Goal: Information Seeking & Learning: Check status

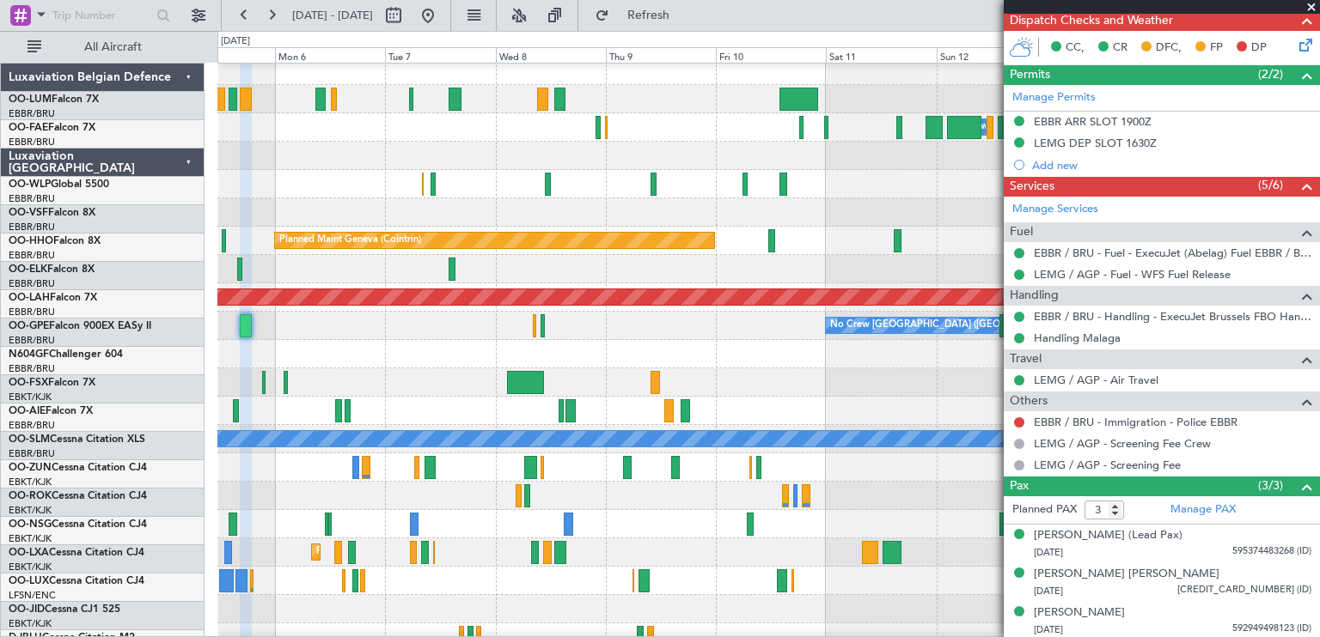
scroll to position [2, 0]
click at [379, 336] on div "No Crew [GEOGRAPHIC_DATA] ([GEOGRAPHIC_DATA] National) No Crew [GEOGRAPHIC_DATA…" at bounding box center [767, 326] width 1101 height 28
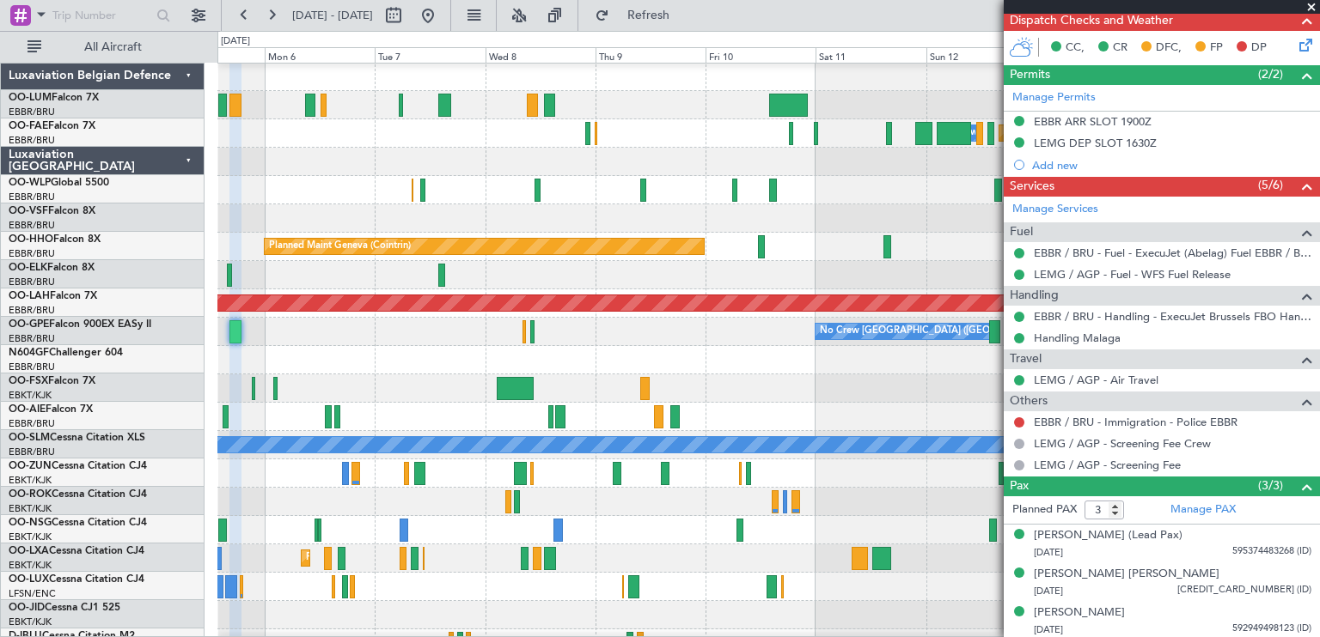
scroll to position [0, 0]
click at [442, 16] on button at bounding box center [427, 15] width 27 height 27
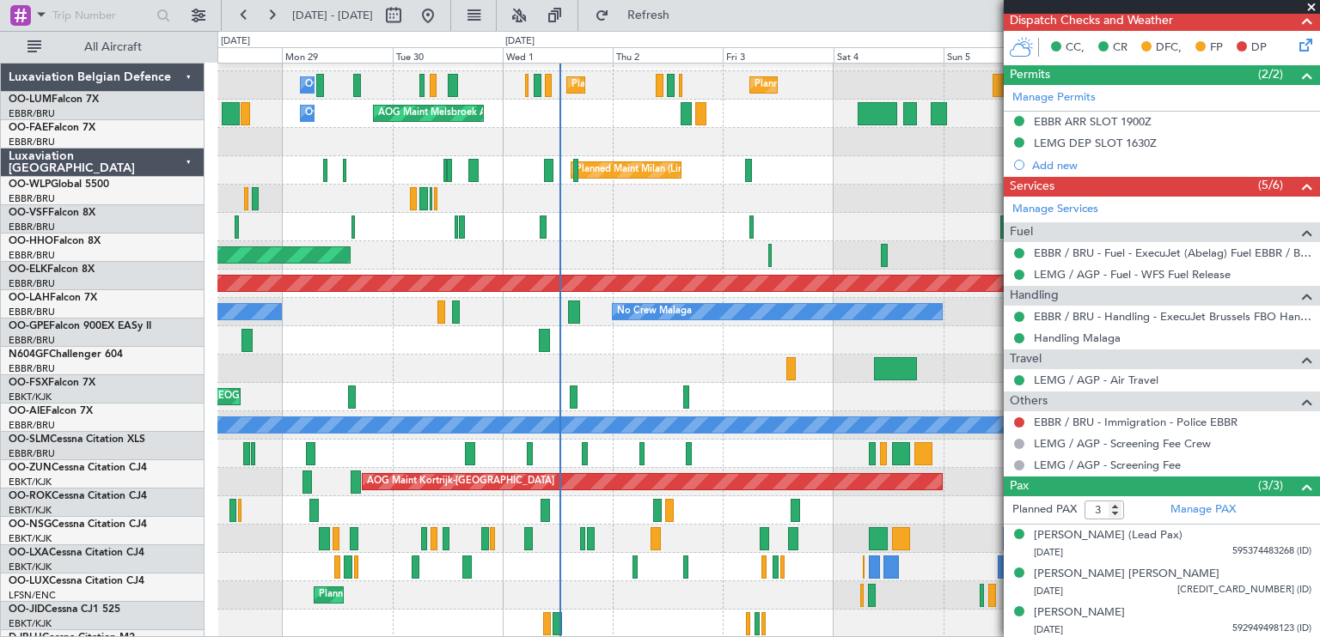
scroll to position [21, 0]
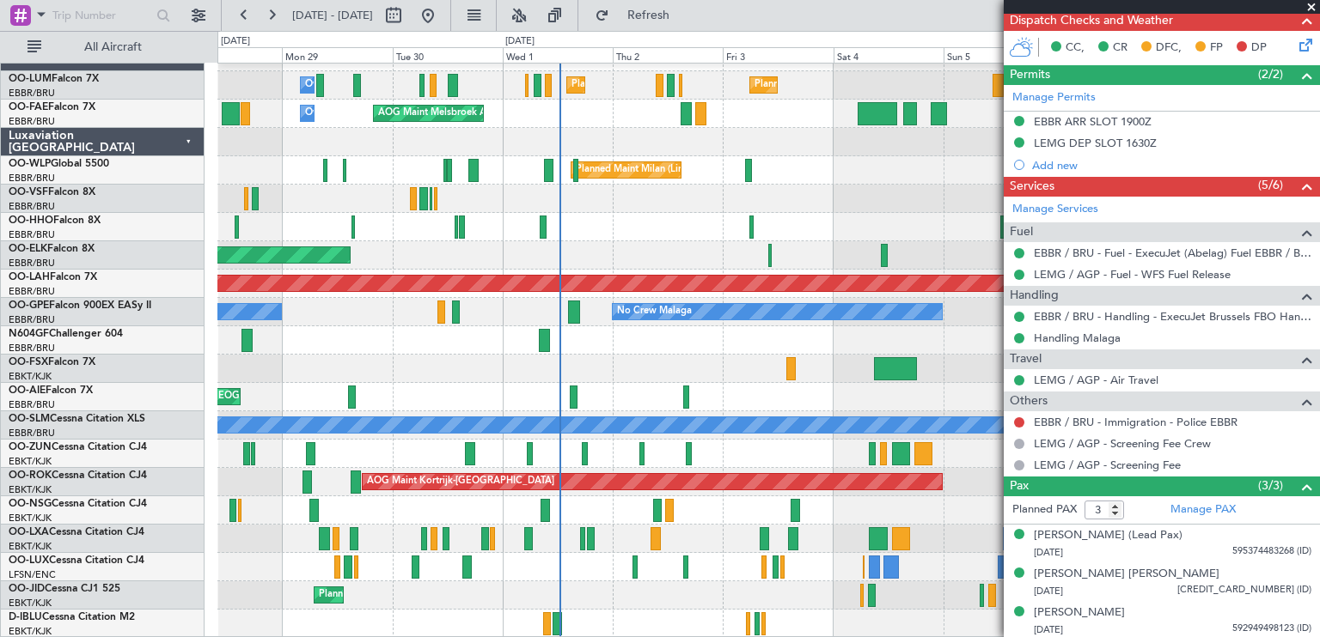
click at [496, 228] on div "Planned Maint [GEOGRAPHIC_DATA] ([GEOGRAPHIC_DATA] National) Planned Maint [GEO…" at bounding box center [767, 340] width 1101 height 595
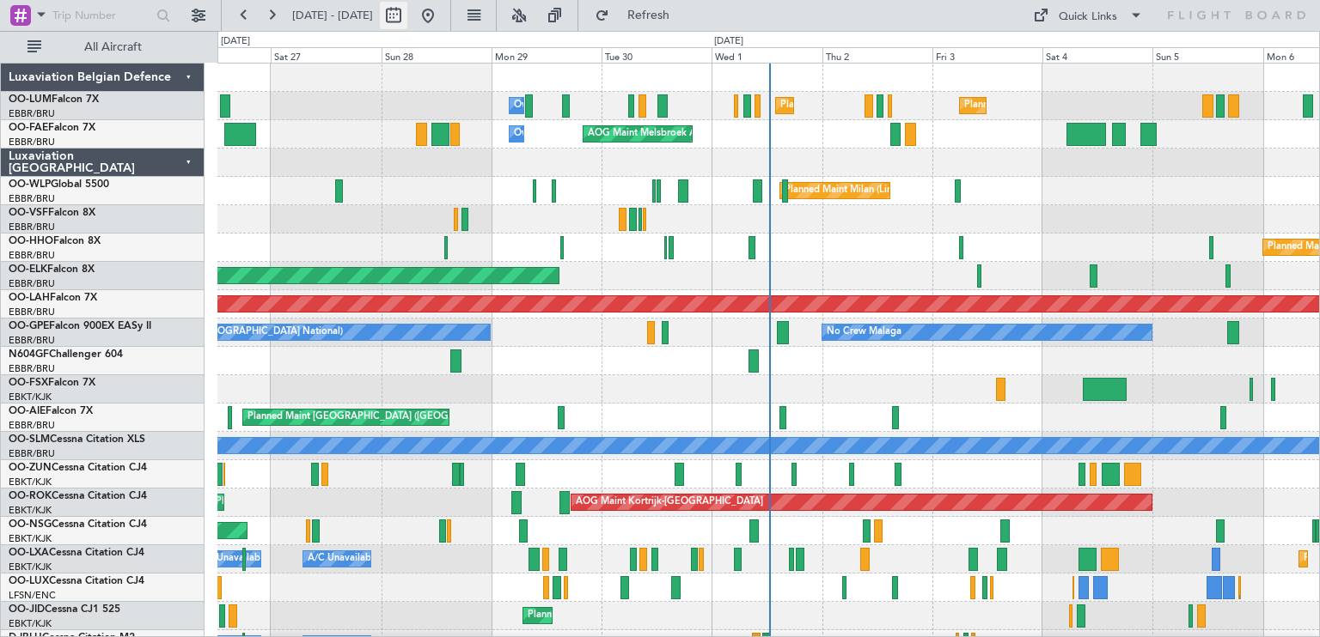
click at [407, 10] on button at bounding box center [393, 15] width 27 height 27
select select "9"
select select "2025"
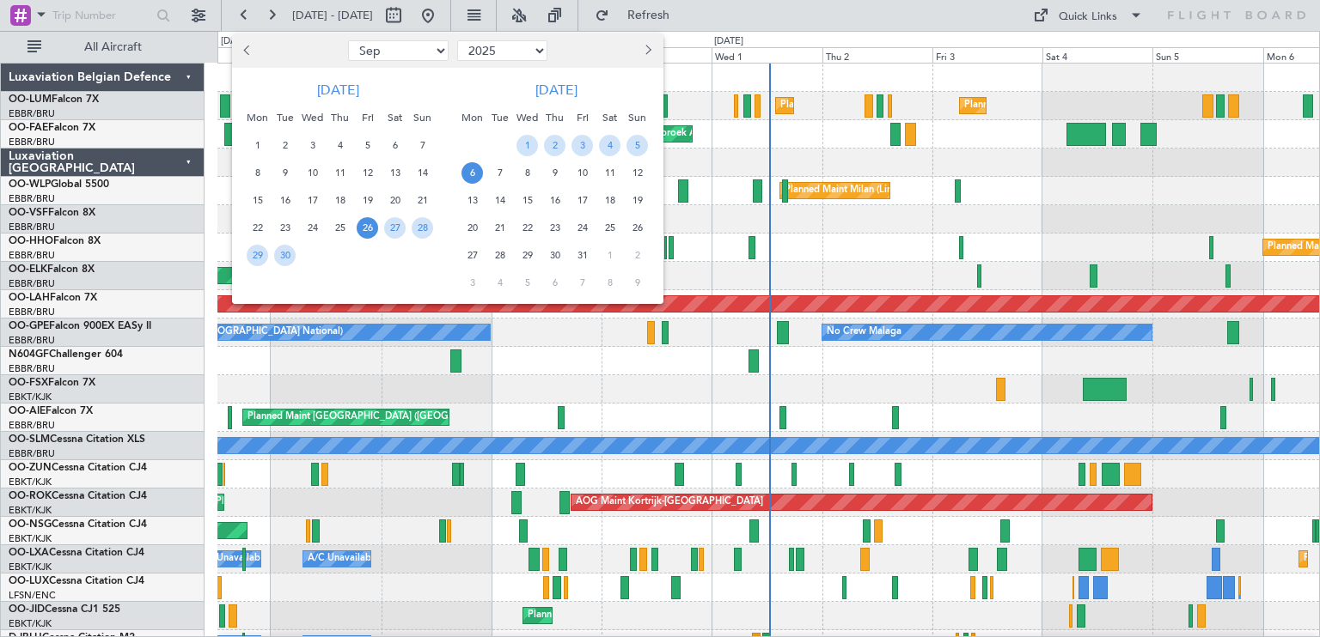
click at [254, 54] on button "Previous month" at bounding box center [248, 50] width 19 height 27
select select "8"
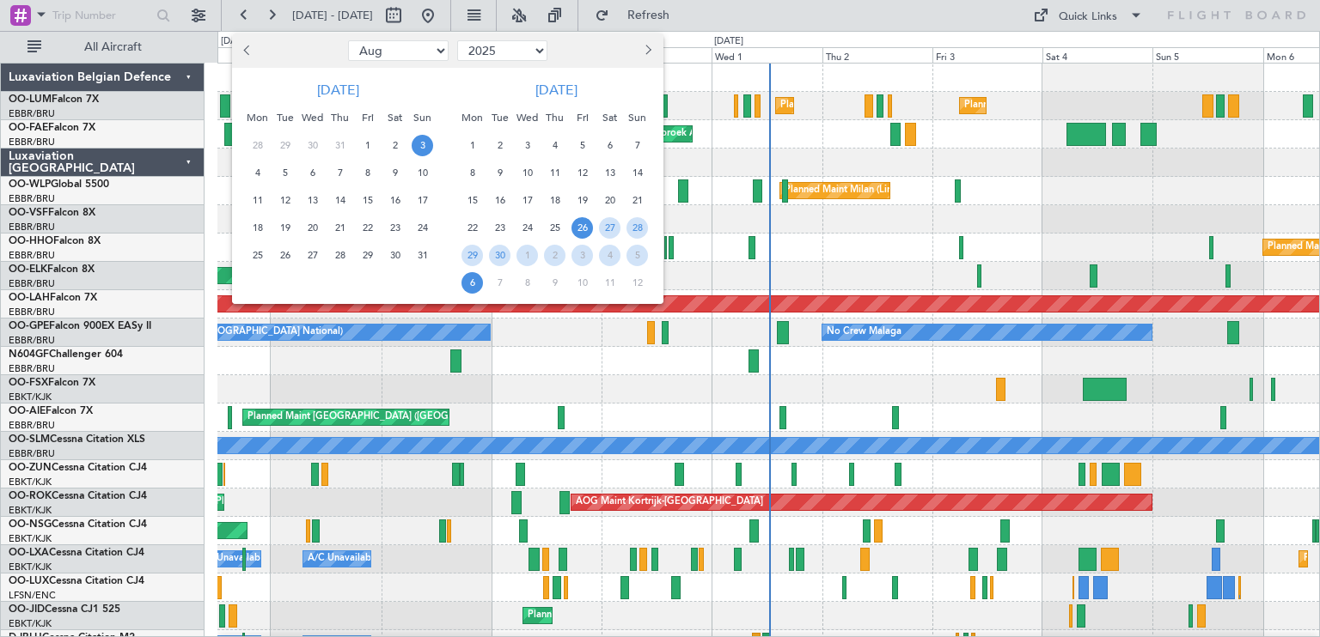
click at [426, 144] on span "3" at bounding box center [422, 145] width 21 height 21
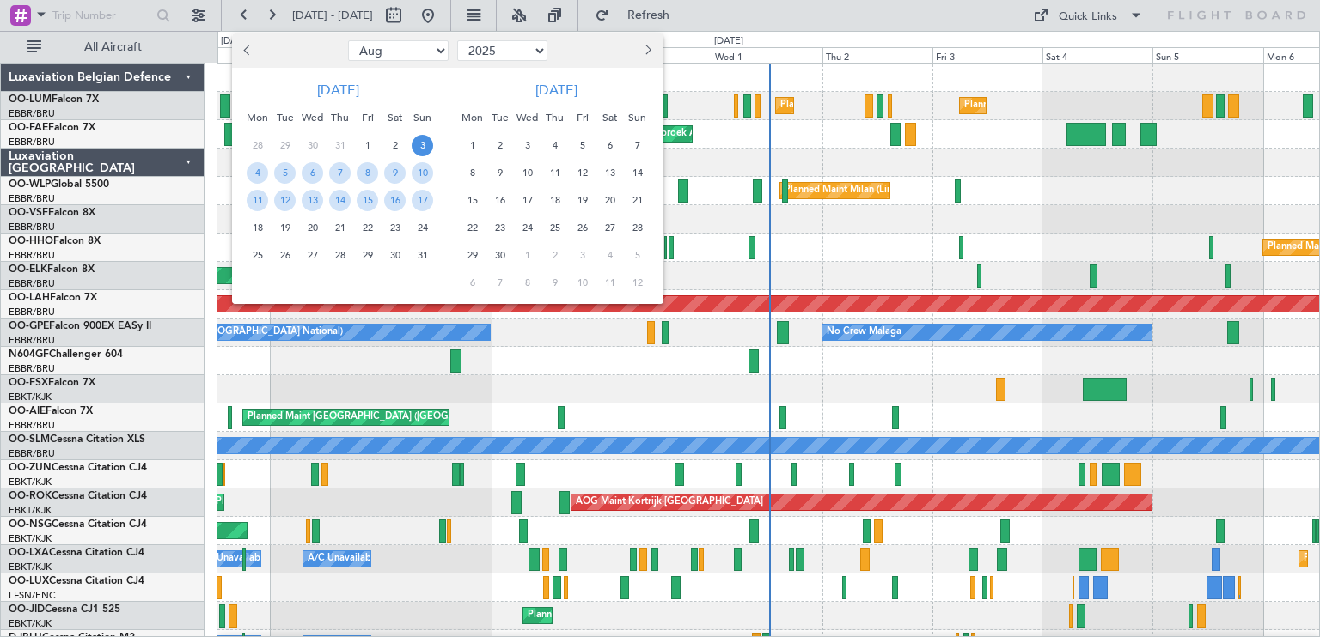
click at [426, 144] on span "3" at bounding box center [422, 145] width 21 height 21
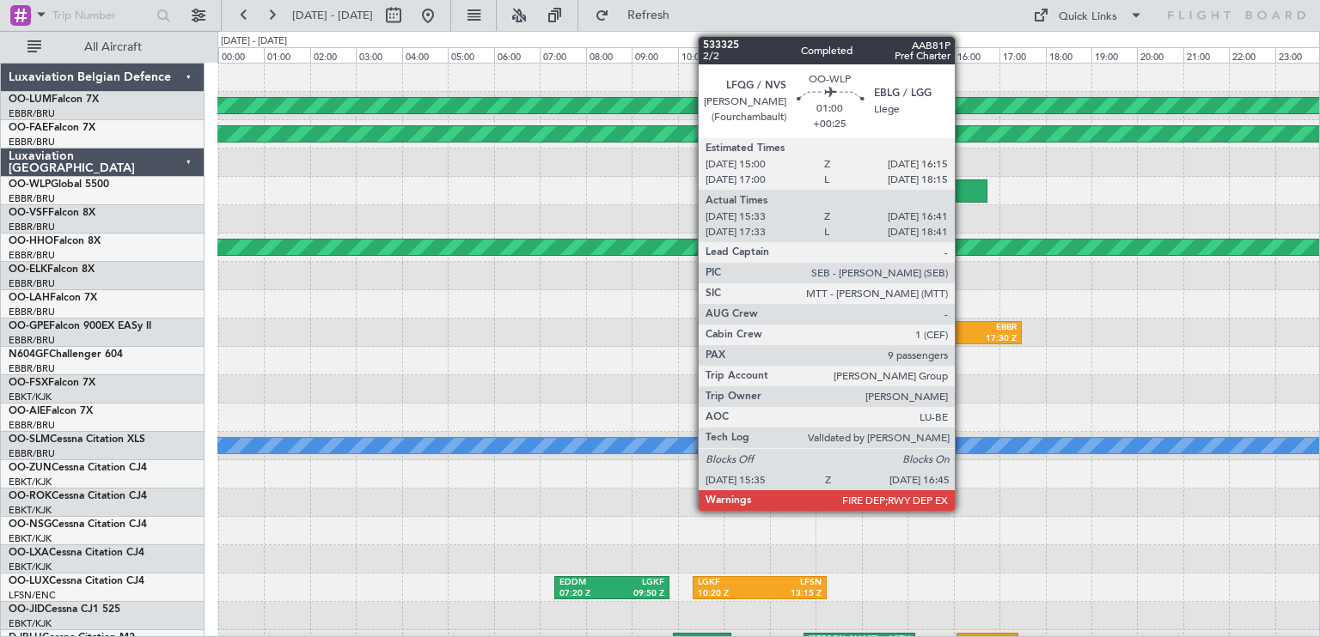
click at [962, 195] on div at bounding box center [960, 191] width 54 height 23
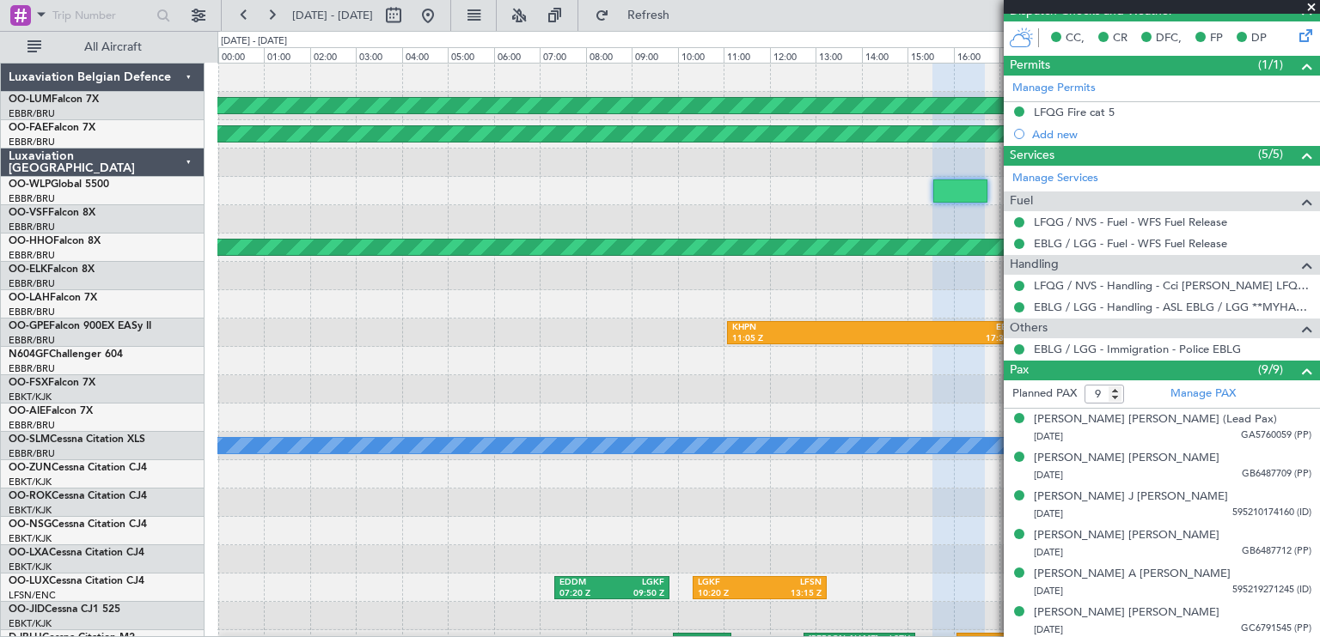
scroll to position [570, 0]
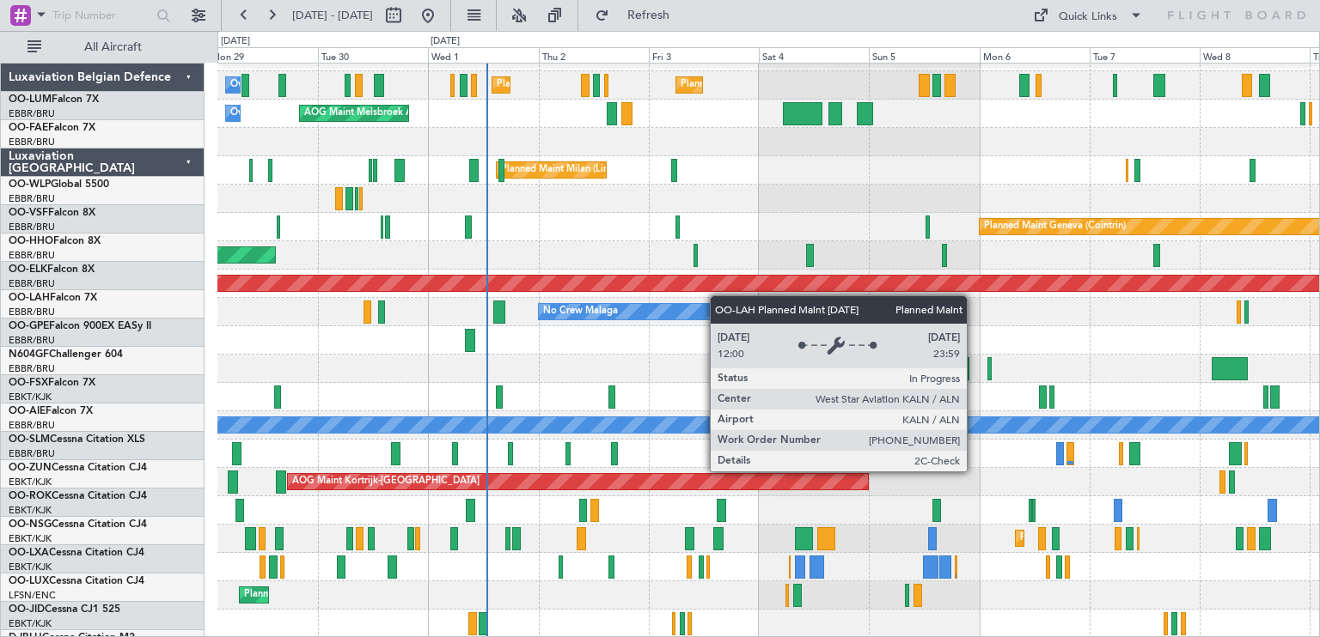
scroll to position [21, 0]
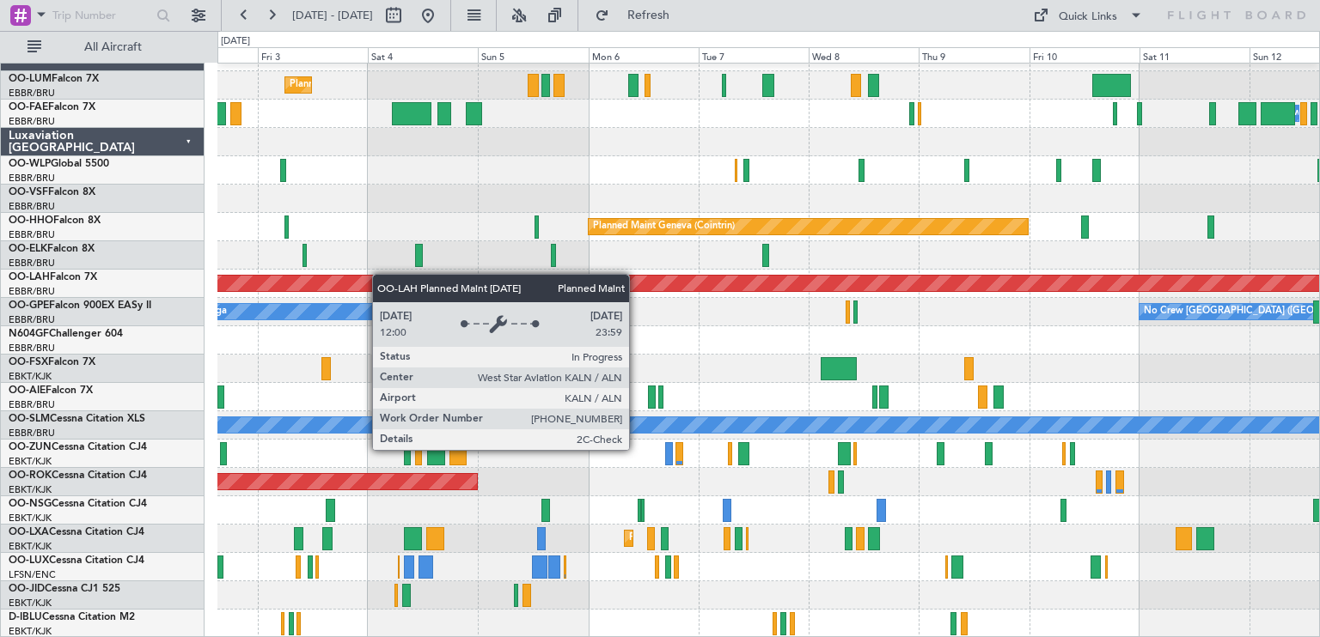
click at [302, 298] on div "No Crew Malaga No Crew [GEOGRAPHIC_DATA] (Brussels National)" at bounding box center [767, 312] width 1101 height 28
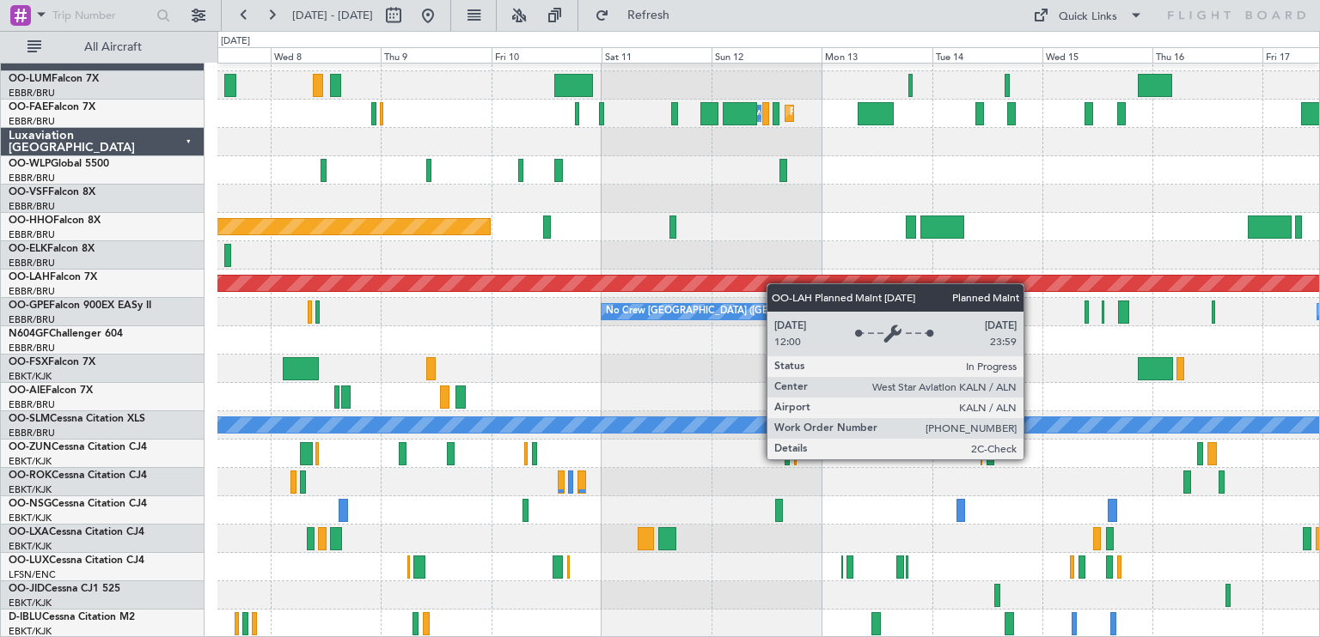
click at [299, 293] on div "Planned Maint Melsbroek Air Base Owner Melsbroek Air Base Planned Maint Brussel…" at bounding box center [767, 340] width 1101 height 595
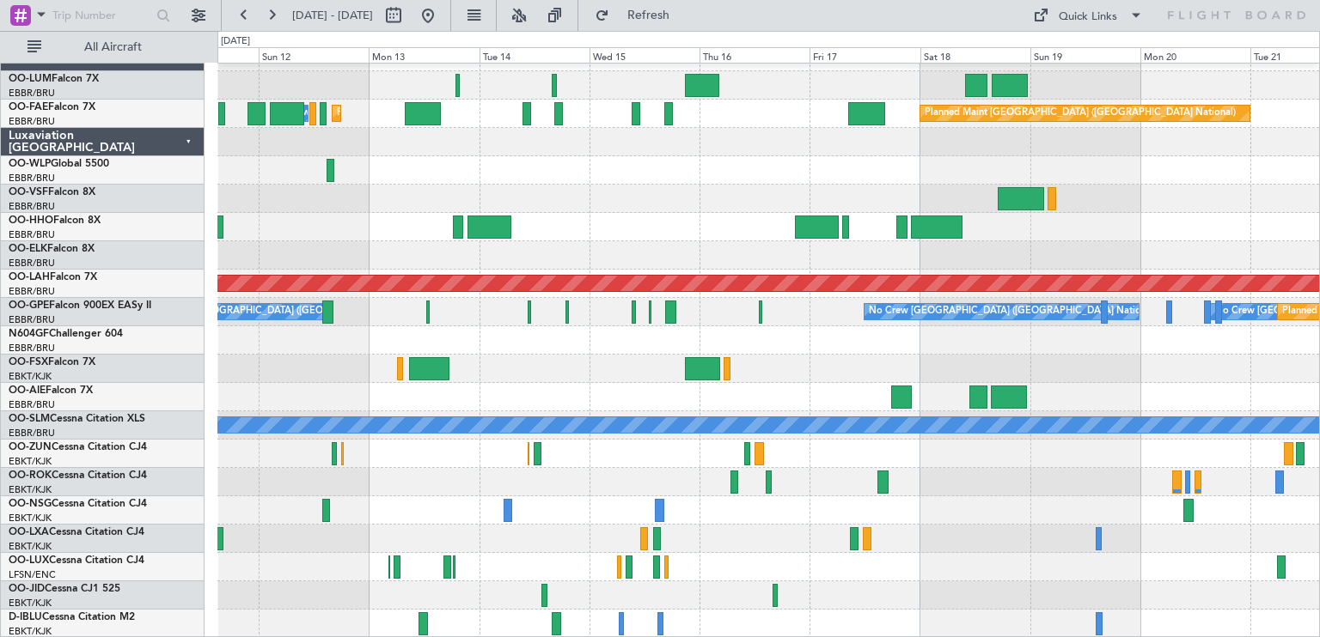
click at [671, 325] on div "Planned Maint Melsbroek Air Base Owner Melsbroek Air Base Planned Maint Brussel…" at bounding box center [767, 340] width 1101 height 595
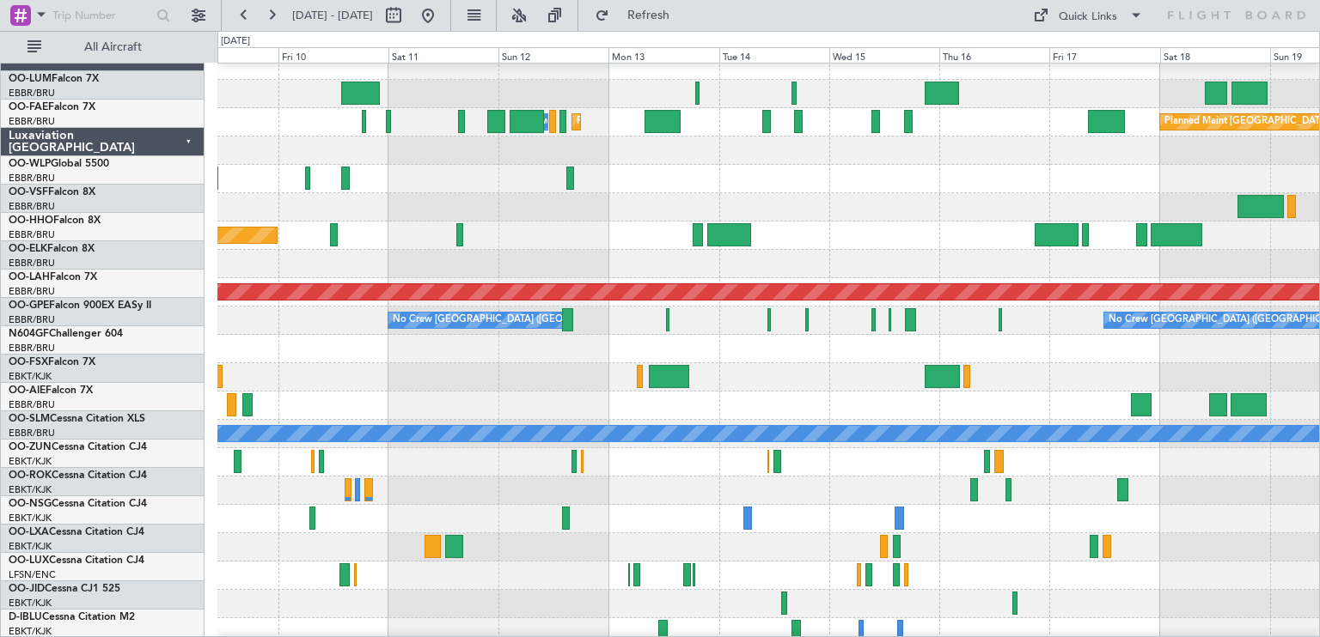
scroll to position [12, 0]
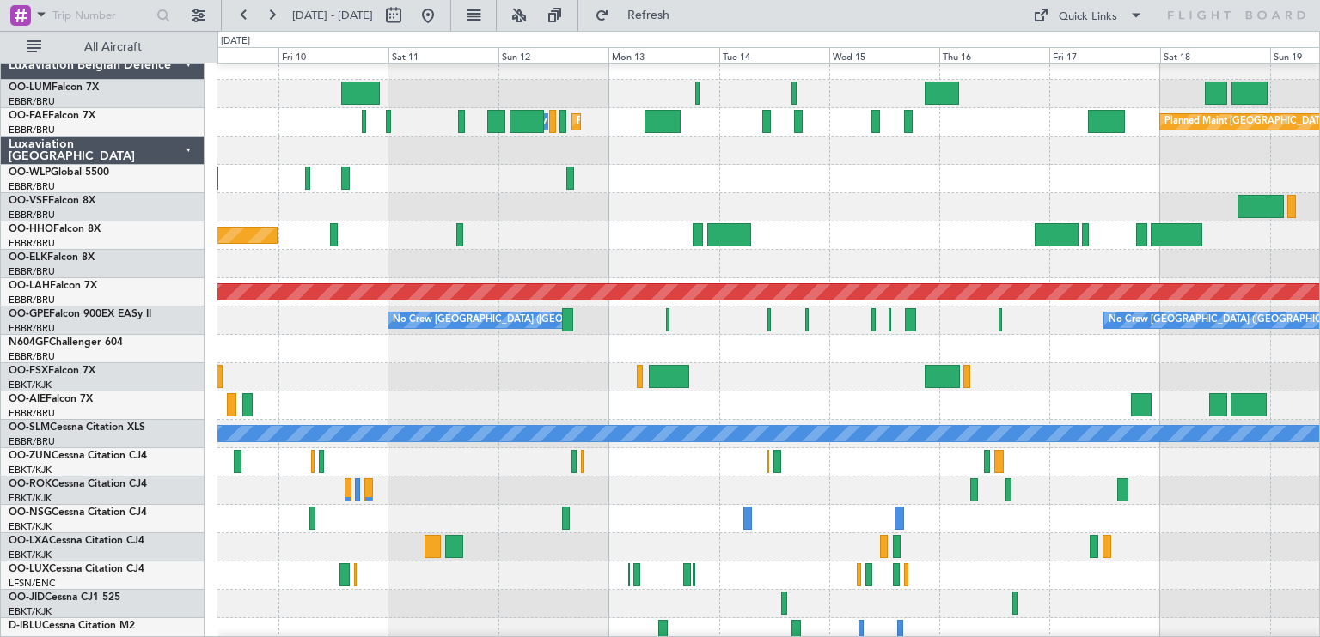
click at [985, 473] on div at bounding box center [767, 462] width 1101 height 28
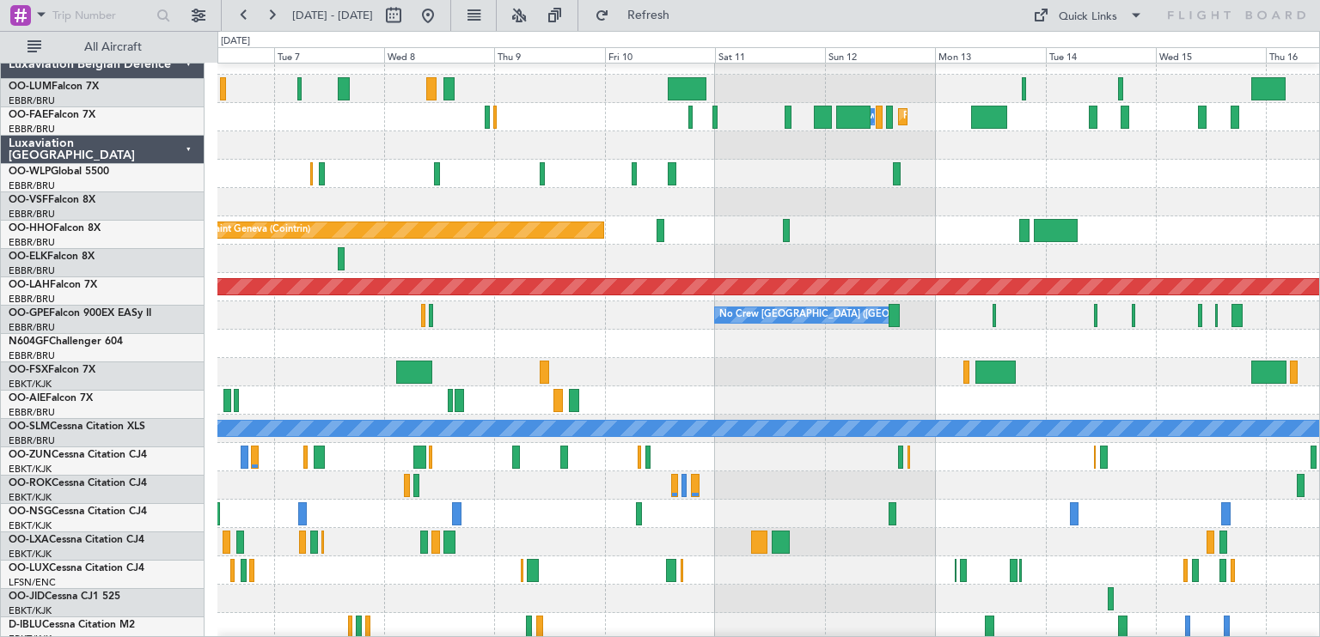
click at [915, 391] on div "Planned Maint Melsbroek Air Base Owner [GEOGRAPHIC_DATA] Planned Maint [GEOGRAP…" at bounding box center [767, 343] width 1101 height 595
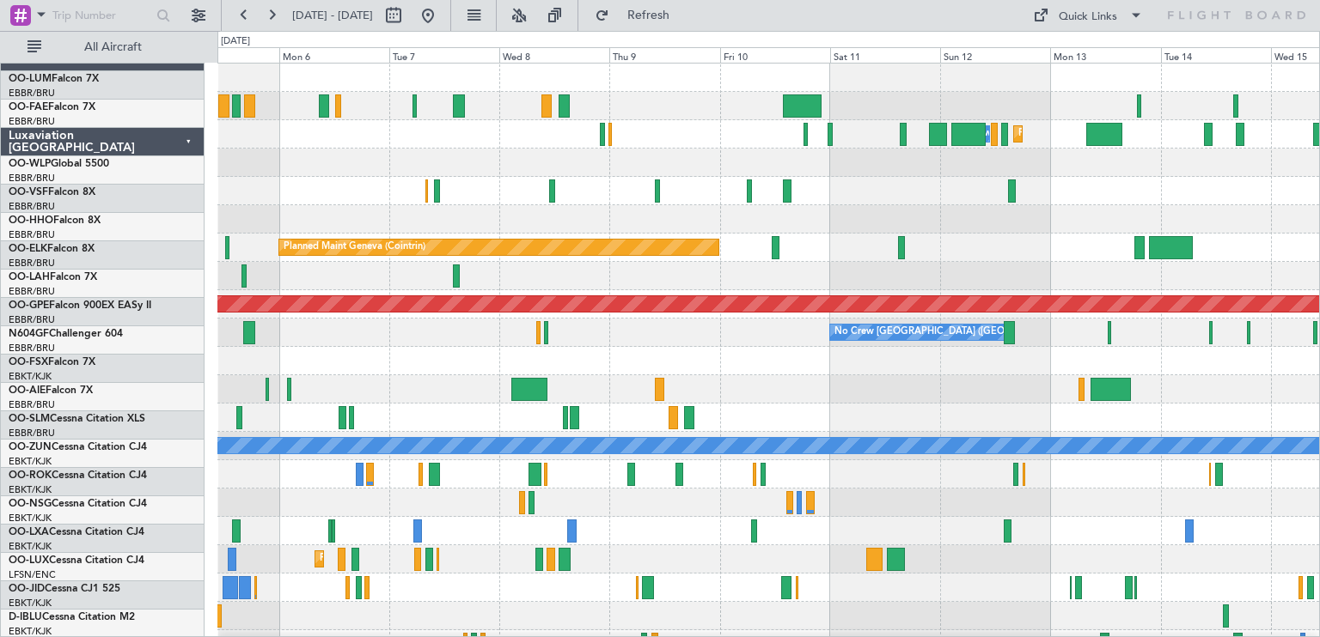
scroll to position [0, 0]
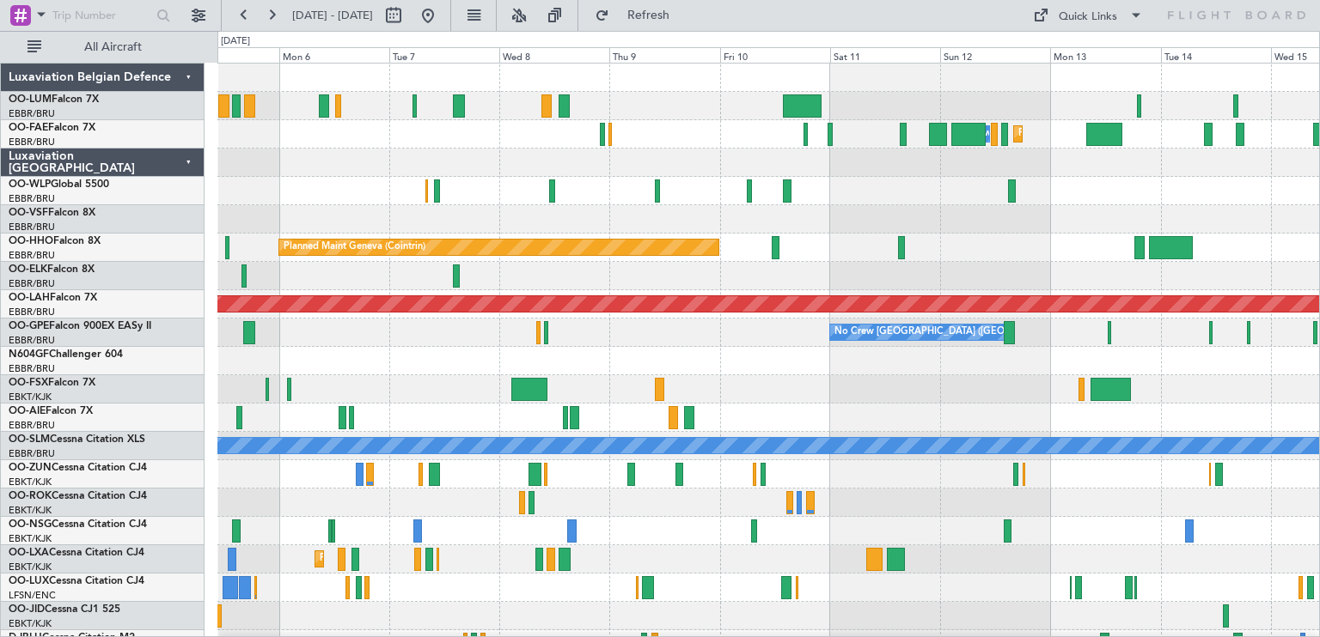
click at [931, 412] on div at bounding box center [767, 418] width 1101 height 28
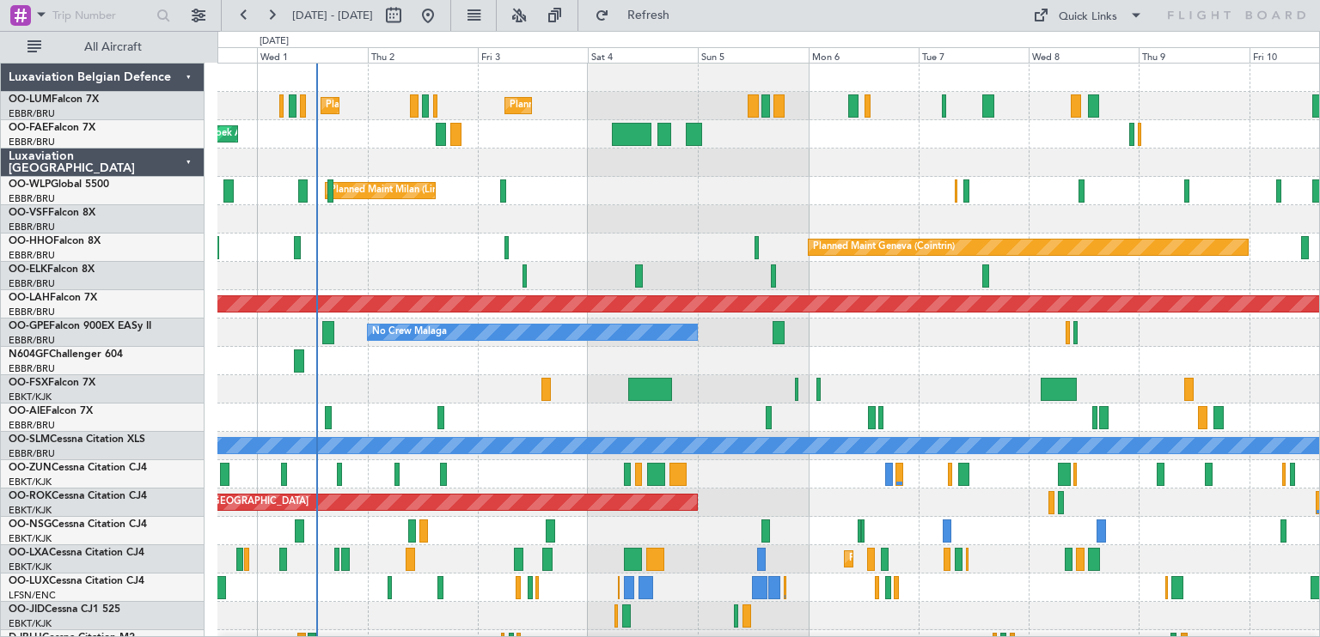
click at [920, 393] on div "Planned Maint Brussels (Brussels National) Planned Maint Brussels (Brussels Nat…" at bounding box center [767, 361] width 1101 height 595
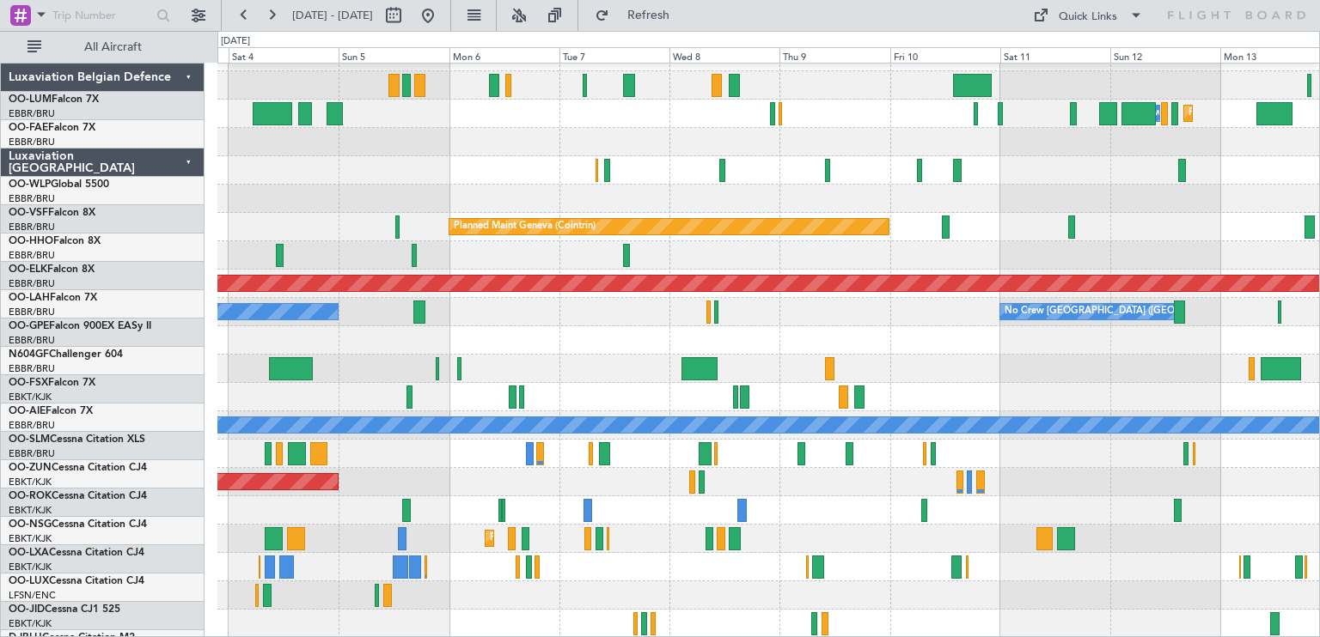
scroll to position [21, 0]
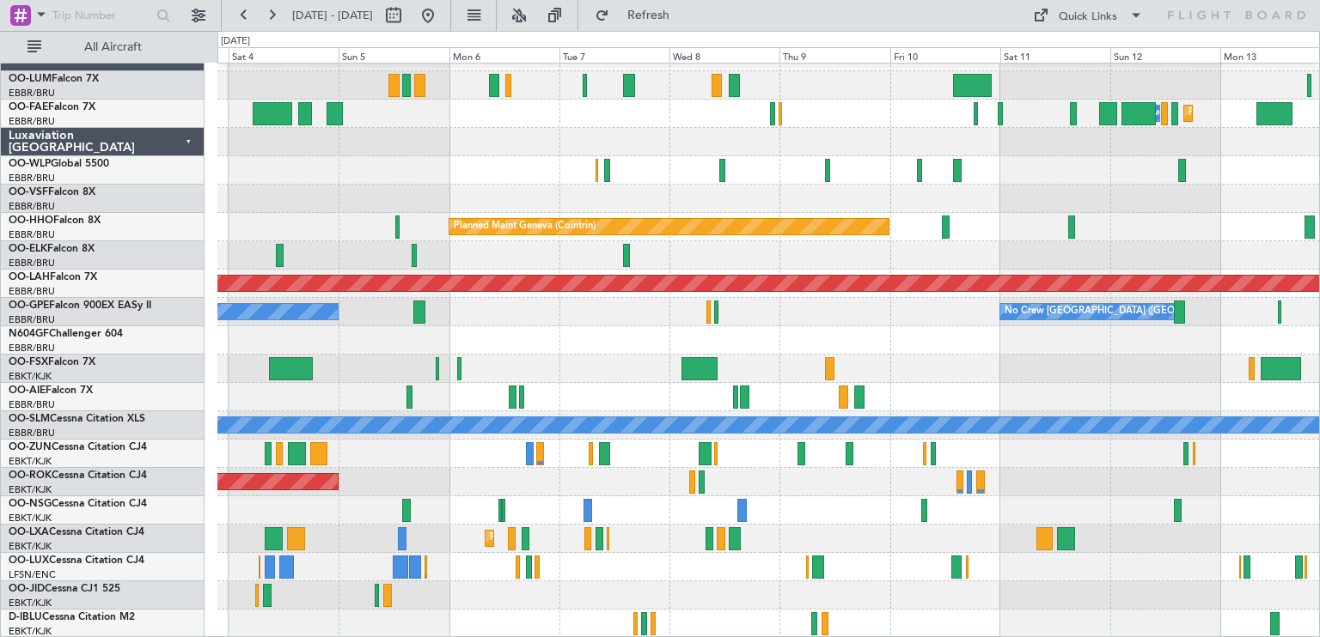
click at [255, 145] on div "Planned Maint Brussels (Brussels National) Planned Maint Brussels (Brussels Nat…" at bounding box center [767, 340] width 1101 height 595
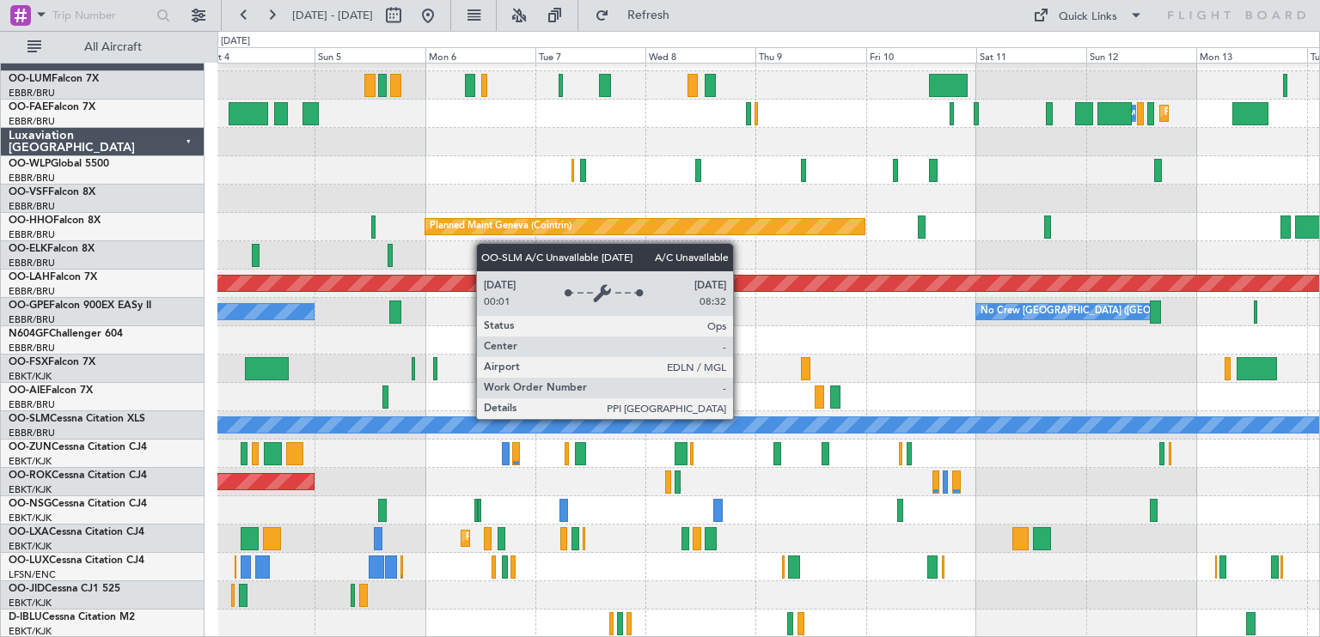
drag, startPoint x: 525, startPoint y: 344, endPoint x: 749, endPoint y: 422, distance: 237.2
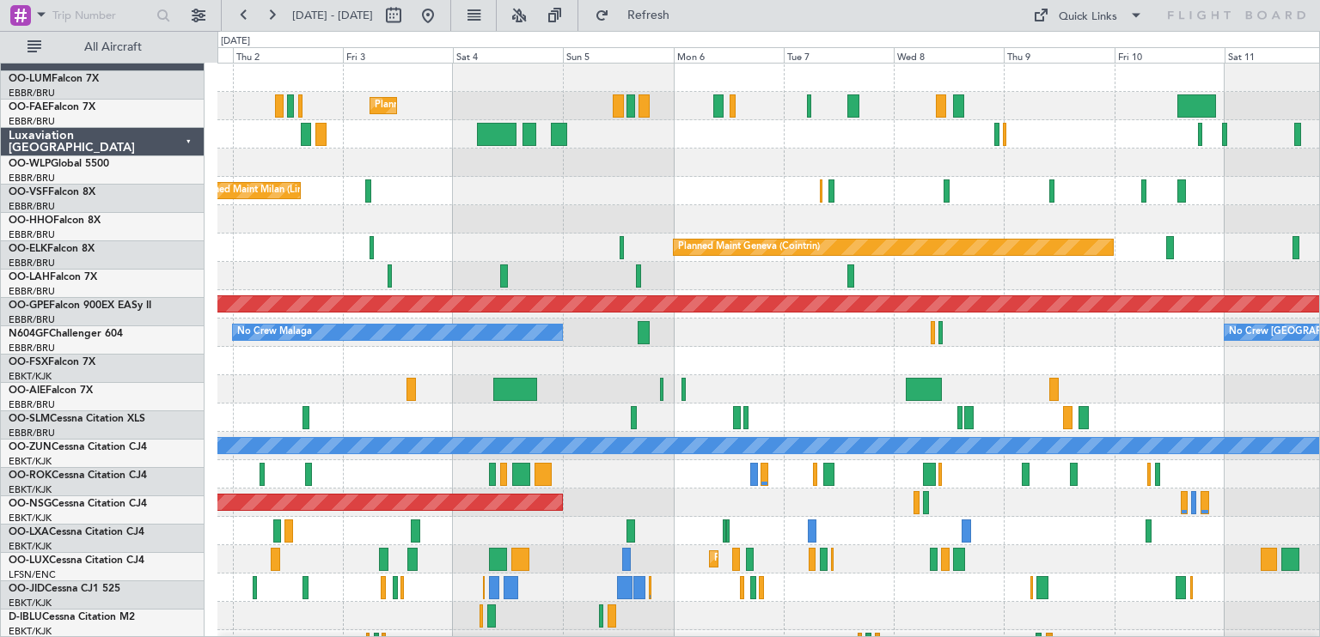
scroll to position [0, 0]
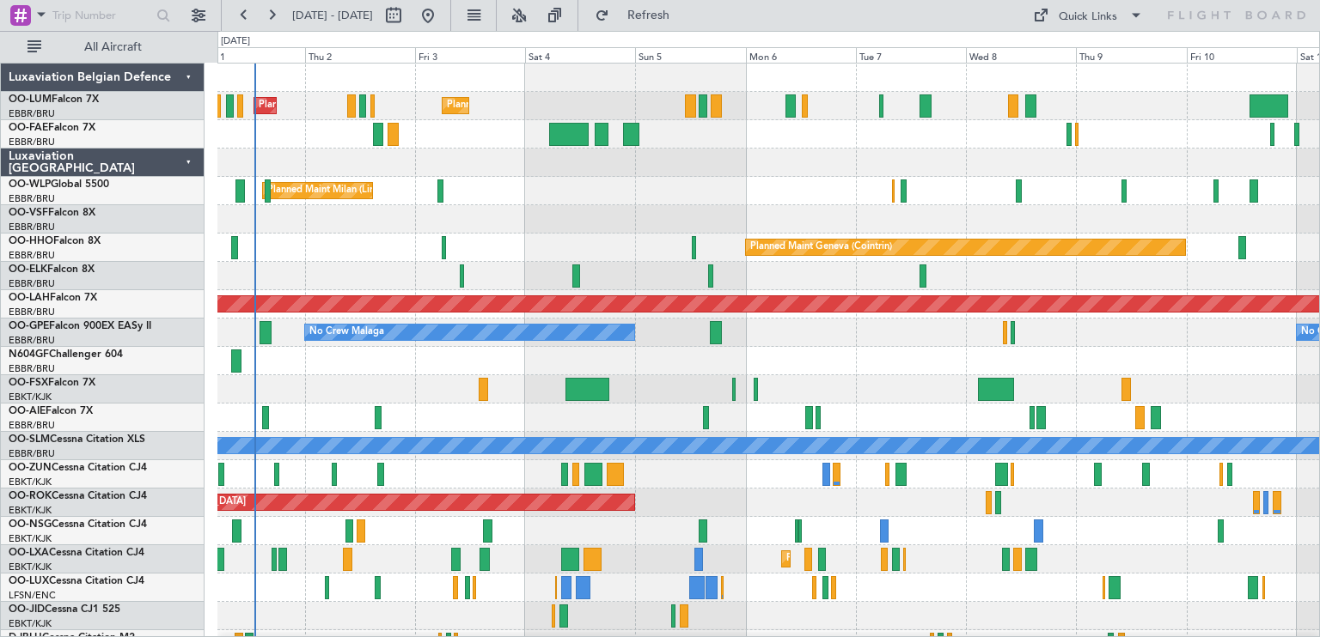
click at [765, 396] on div "Planned Maint Brussels (Brussels National) Planned Maint Brussels (Brussels Nat…" at bounding box center [767, 361] width 1101 height 595
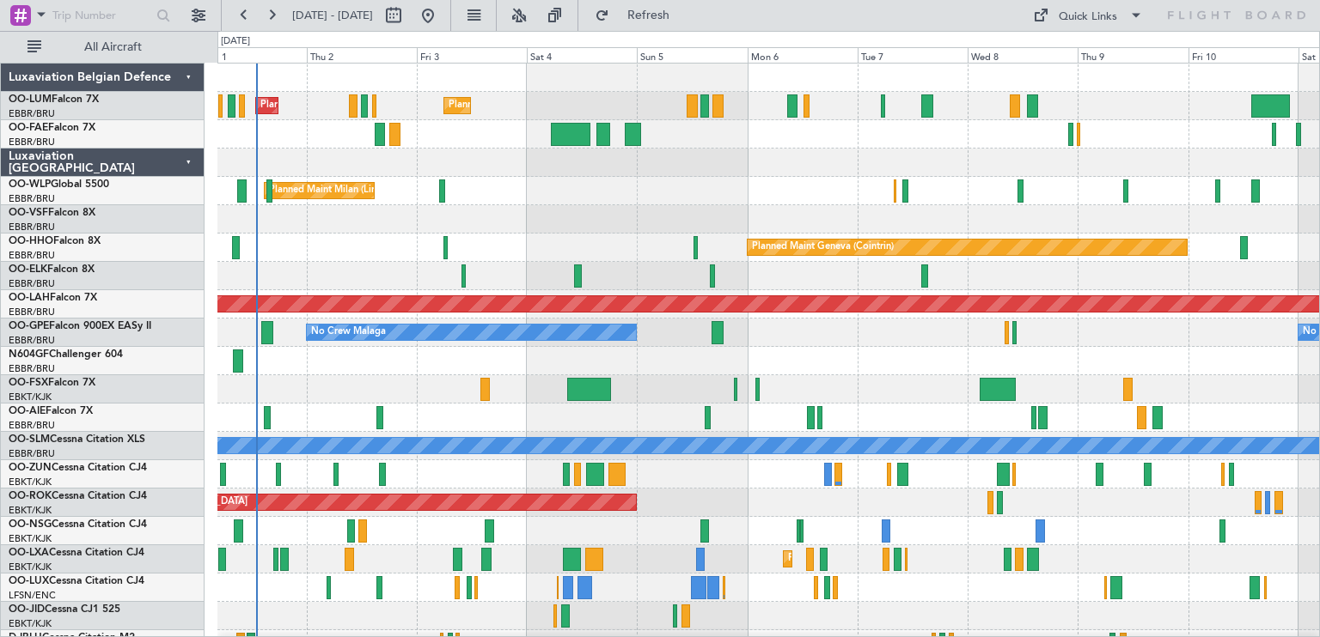
scroll to position [21, 0]
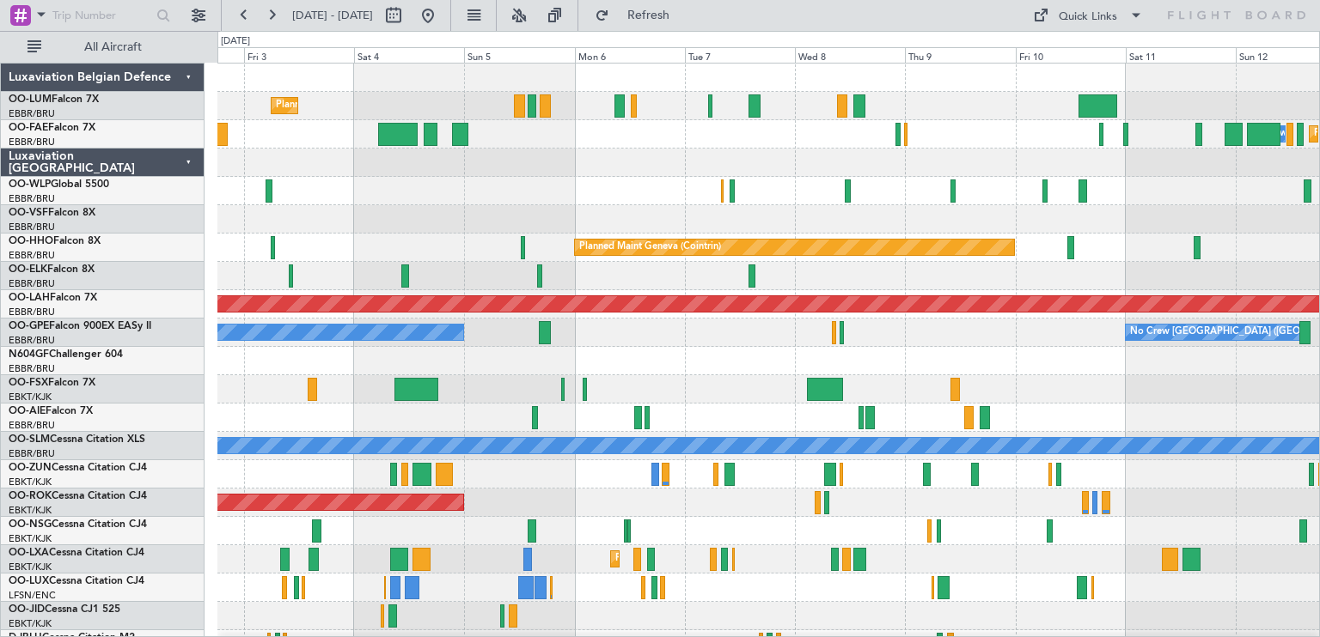
click at [198, 432] on div "Planned Maint [GEOGRAPHIC_DATA] ([GEOGRAPHIC_DATA] National) Planned Maint [GEO…" at bounding box center [660, 334] width 1320 height 607
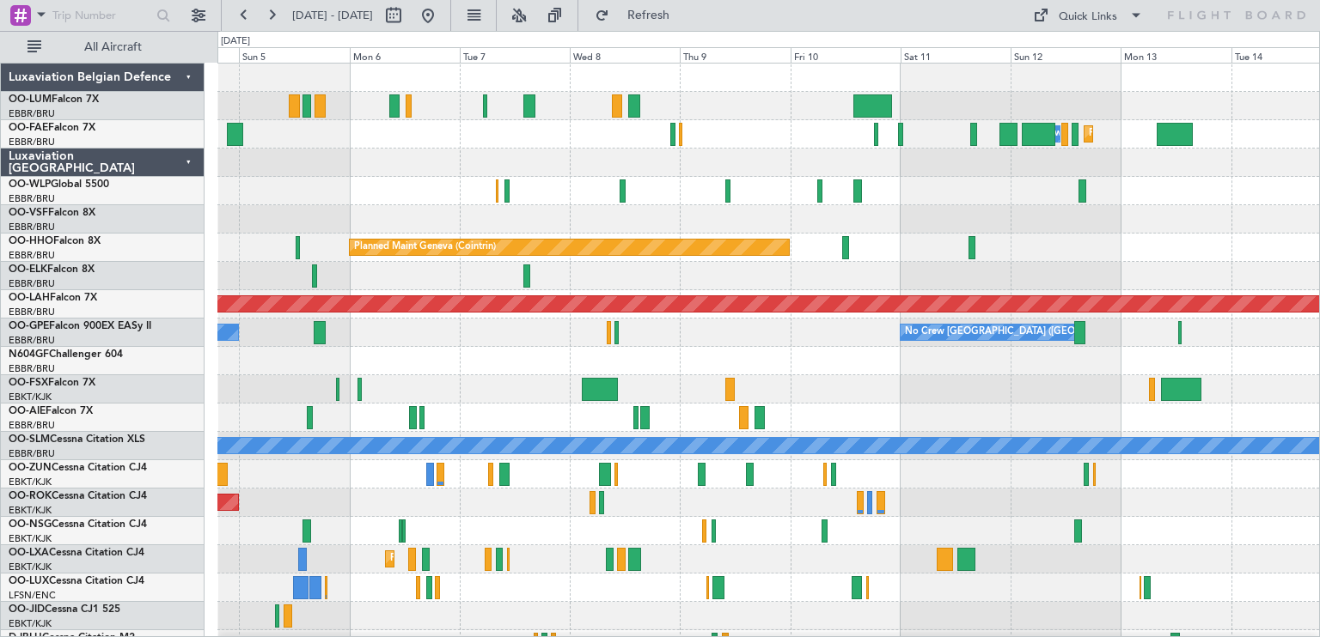
click at [808, 375] on div "Planned Maint [GEOGRAPHIC_DATA] ([GEOGRAPHIC_DATA] National) Owner [GEOGRAPHIC_…" at bounding box center [767, 361] width 1101 height 595
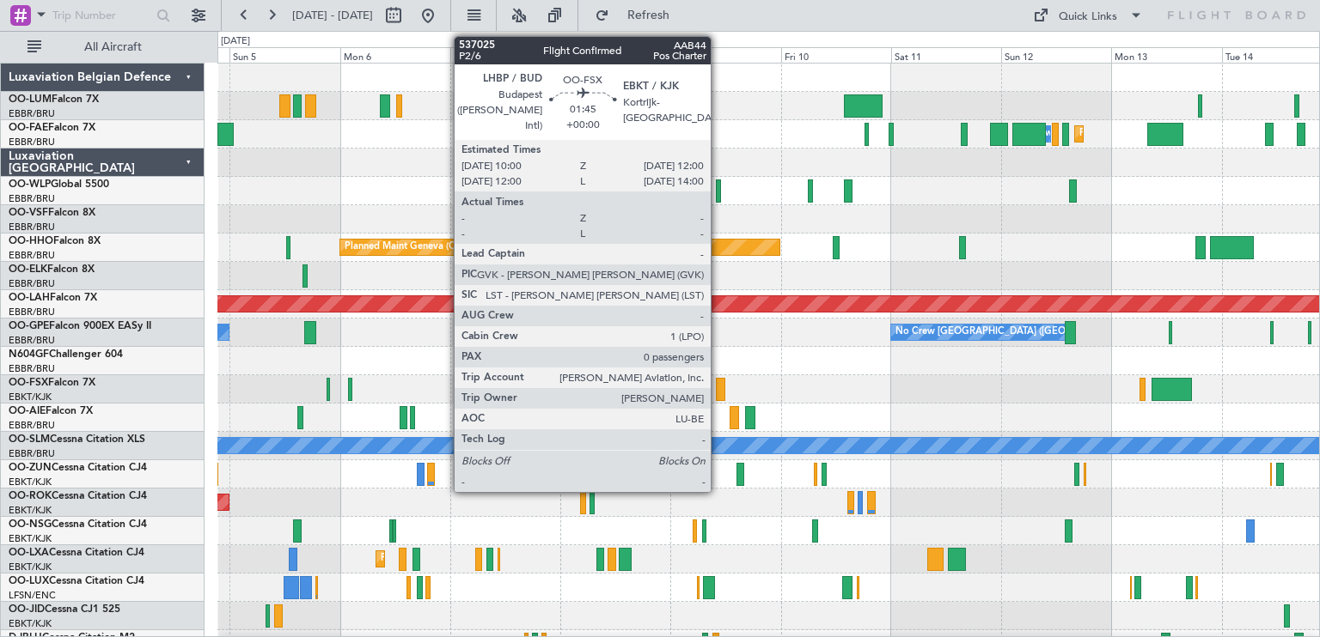
click at [718, 388] on div at bounding box center [720, 389] width 9 height 23
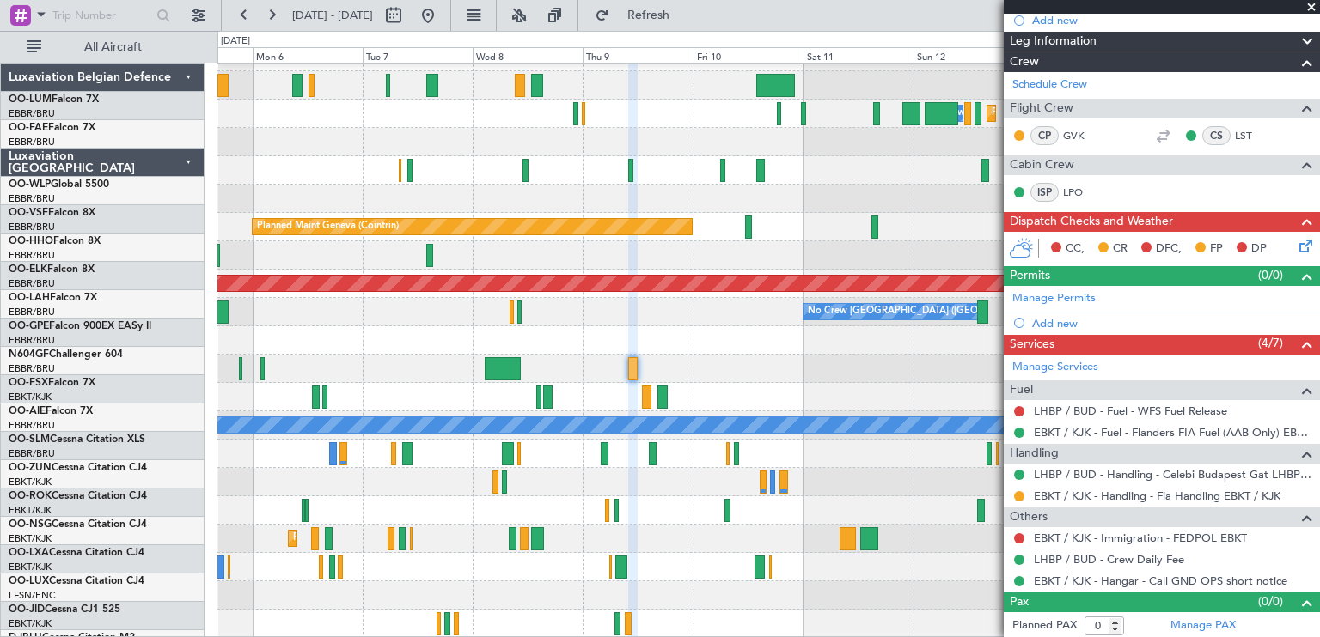
scroll to position [21, 0]
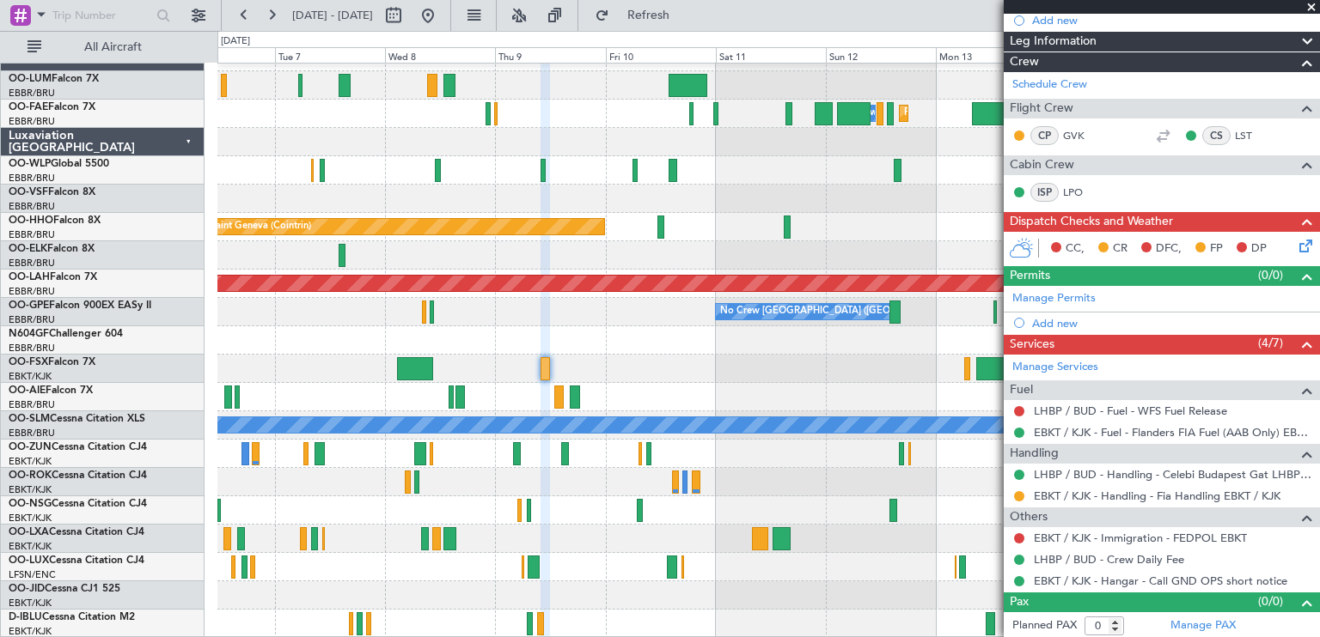
click at [580, 316] on div "Planned Maint Melsbroek Air Base Owner Melsbroek Air Base Planned Maint Brussel…" at bounding box center [767, 340] width 1101 height 595
click at [1080, 129] on link "GVK" at bounding box center [1082, 135] width 39 height 15
